Goal: Task Accomplishment & Management: Manage account settings

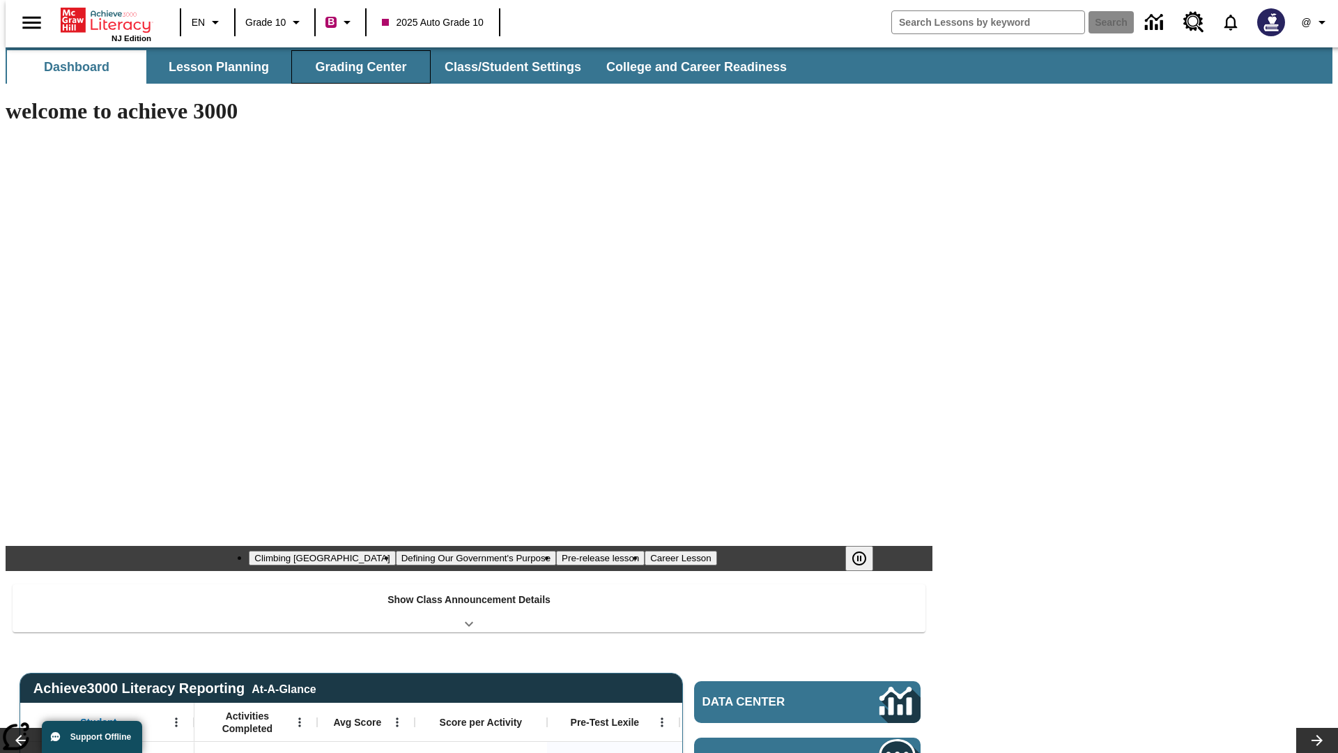
click at [356, 67] on button "Grading Center" at bounding box center [360, 66] width 139 height 33
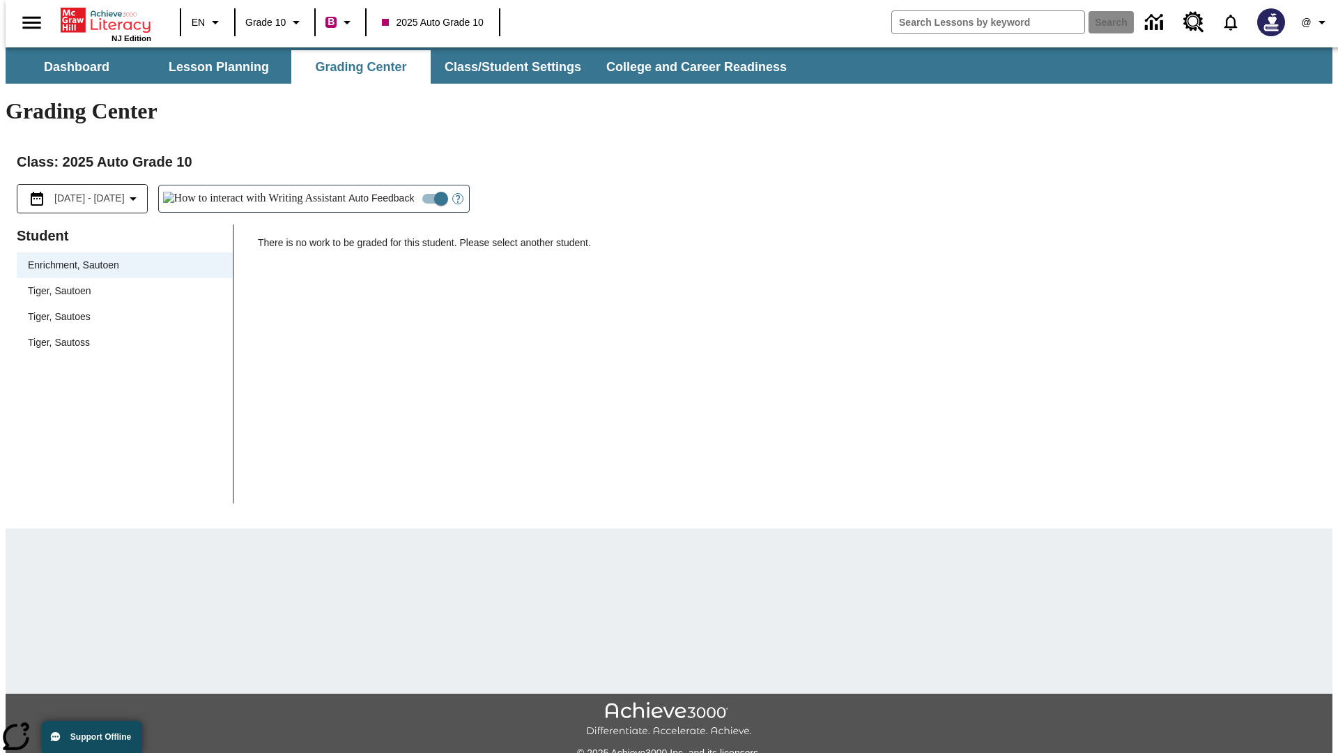
click at [120, 284] on span "Tiger, Sautoen" at bounding box center [125, 291] width 194 height 15
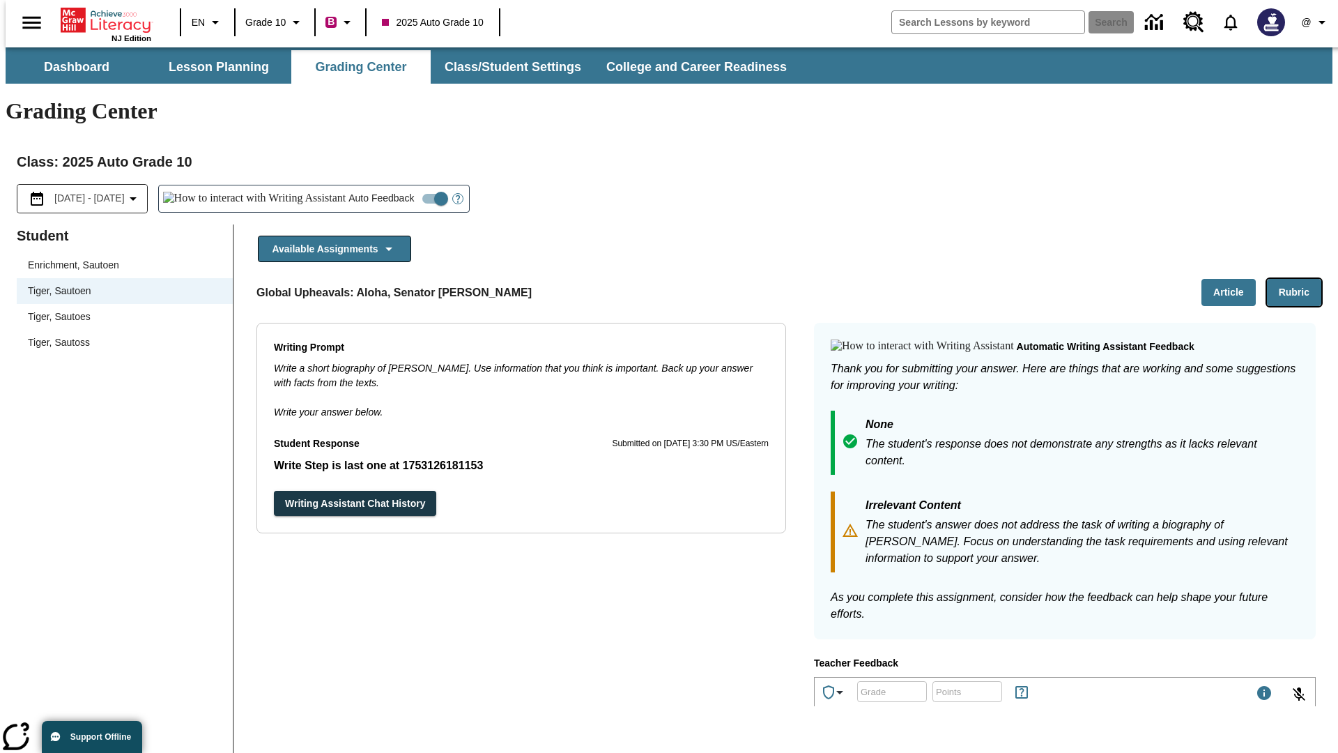
click at [1300, 279] on button "Rubric" at bounding box center [1294, 292] width 54 height 27
click at [1235, 279] on button "Article" at bounding box center [1229, 292] width 54 height 27
click at [207, 22] on icon "Language: EN, Select a language" at bounding box center [215, 22] width 17 height 17
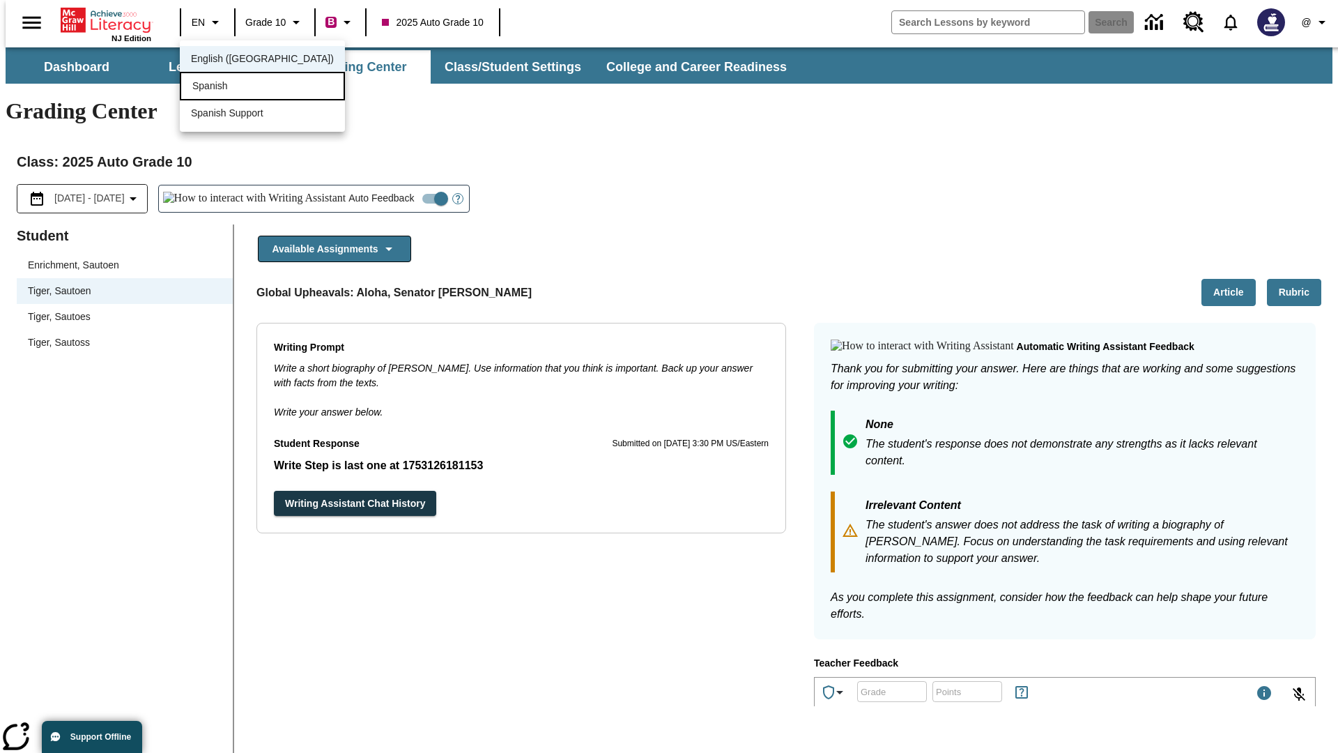
click at [232, 87] on div "Spanish" at bounding box center [262, 86] width 165 height 29
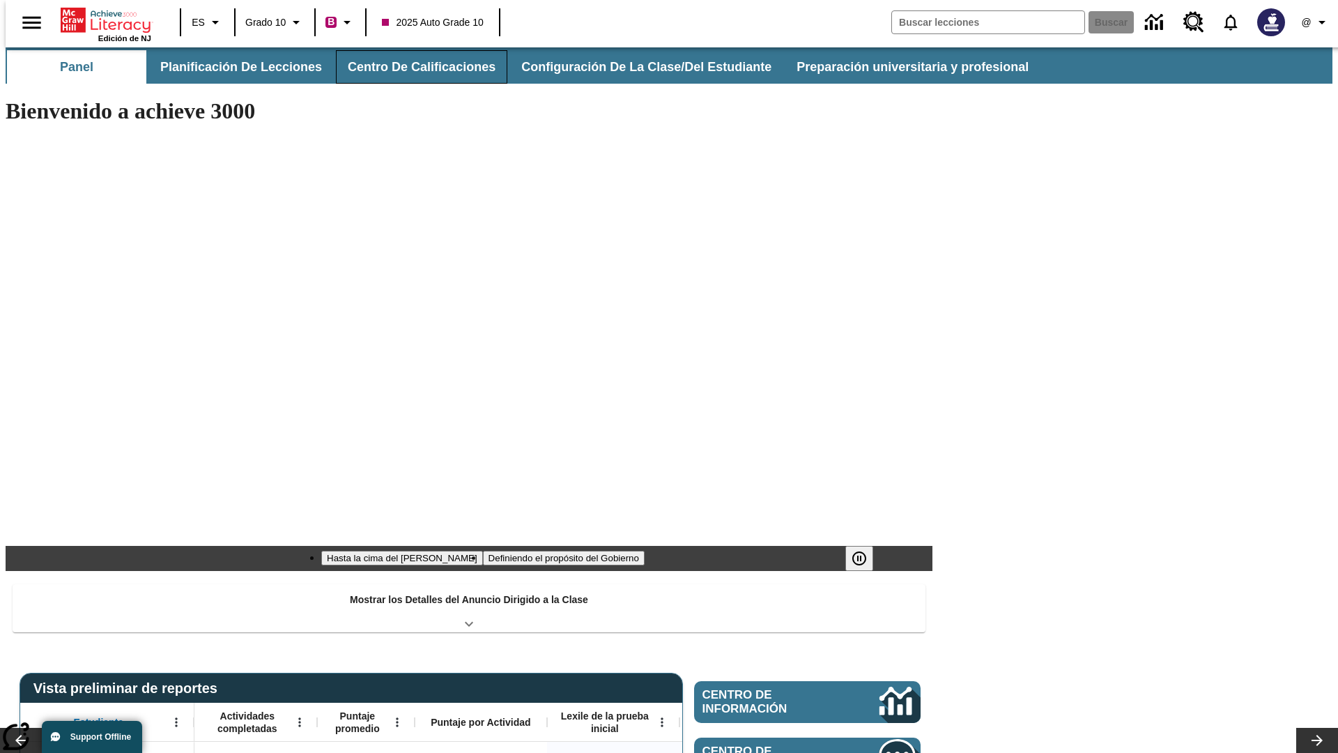
click at [410, 67] on button "Centro de calificaciones" at bounding box center [421, 66] width 171 height 33
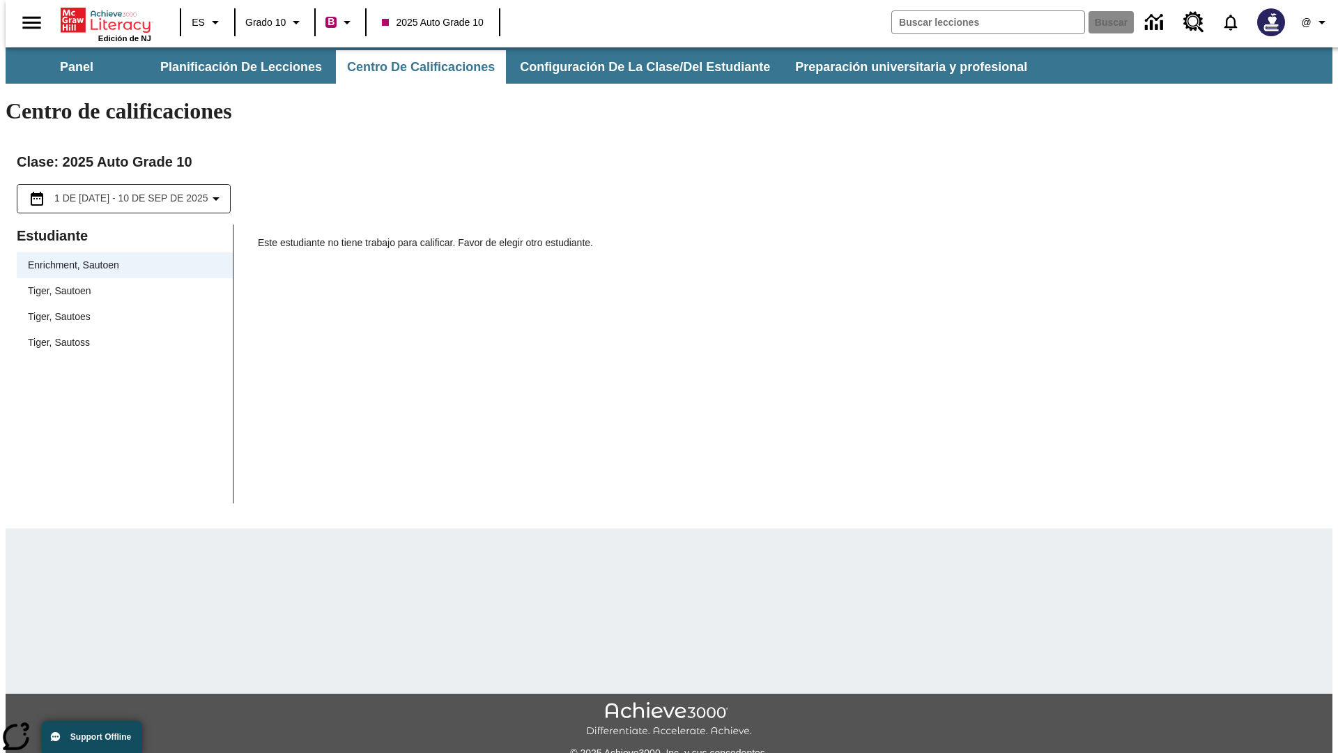
click at [120, 284] on span "Tiger, Sautoen" at bounding box center [125, 291] width 194 height 15
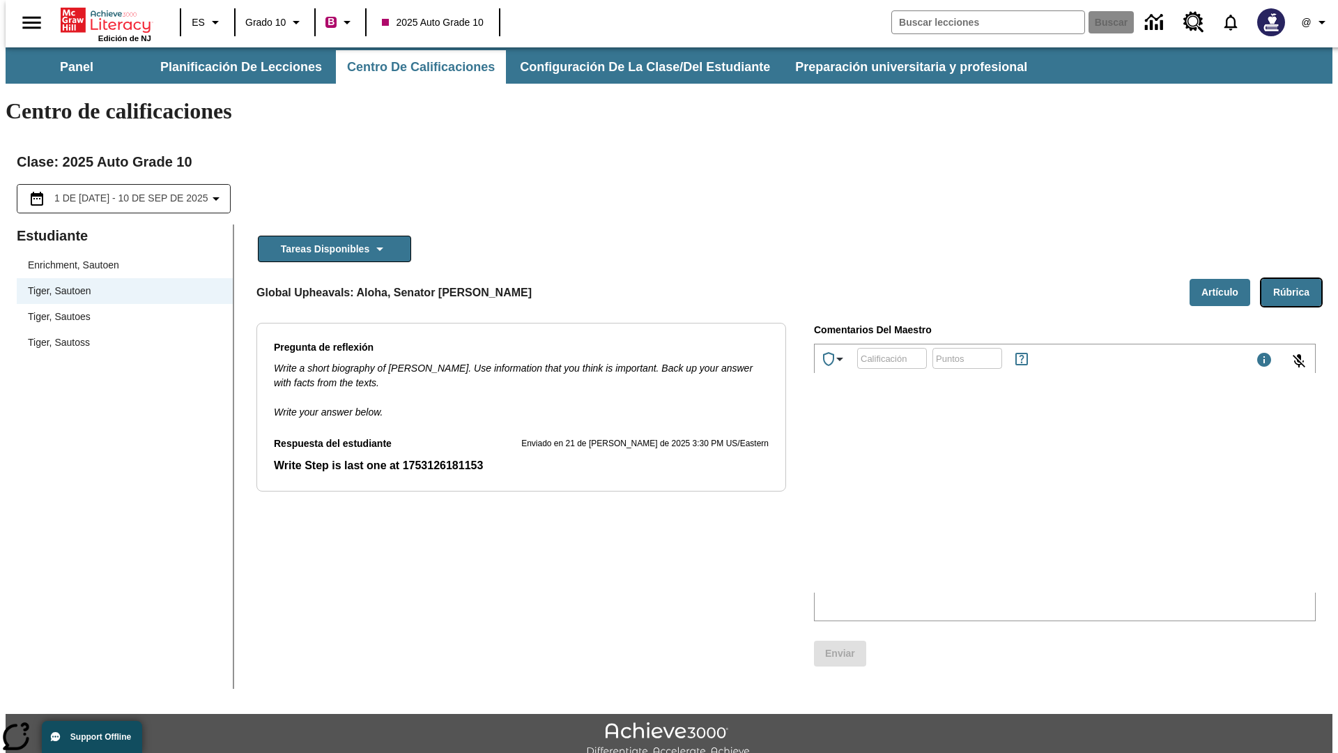
click at [1297, 279] on button "Rúbrica" at bounding box center [1292, 292] width 60 height 27
click at [1225, 279] on button "Artículo" at bounding box center [1220, 292] width 61 height 27
